Goal: Find specific page/section: Find specific page/section

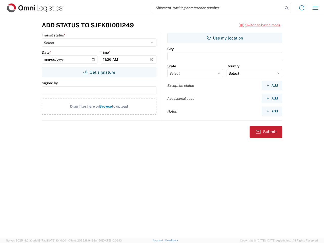
click at [217, 8] on input "search" at bounding box center [217, 8] width 131 height 10
click at [286, 8] on icon at bounding box center [286, 8] width 7 height 7
click at [301, 8] on icon at bounding box center [301, 8] width 8 height 8
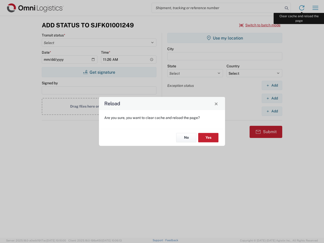
click at [315, 8] on div "Reload Are you sure, you want to clear cache and reload the page? No Yes" at bounding box center [162, 121] width 324 height 243
click at [260, 25] on div "Reload Are you sure, you want to clear cache and reload the page? No Yes" at bounding box center [162, 121] width 324 height 243
click at [99, 72] on div "Reload Are you sure, you want to clear cache and reload the page? No Yes" at bounding box center [162, 121] width 324 height 243
click at [225, 38] on div "Reload Are you sure, you want to clear cache and reload the page? No Yes" at bounding box center [162, 121] width 324 height 243
click at [272, 85] on div "Reload Are you sure, you want to clear cache and reload the page? No Yes" at bounding box center [162, 121] width 324 height 243
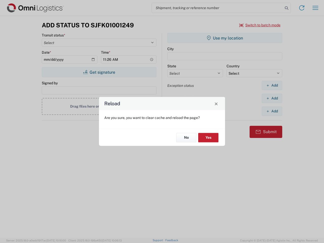
click at [272, 98] on div "Reload Are you sure, you want to clear cache and reload the page? No Yes" at bounding box center [162, 121] width 324 height 243
click at [272, 111] on div "Reload Are you sure, you want to clear cache and reload the page? No Yes" at bounding box center [162, 121] width 324 height 243
